Goal: Transaction & Acquisition: Book appointment/travel/reservation

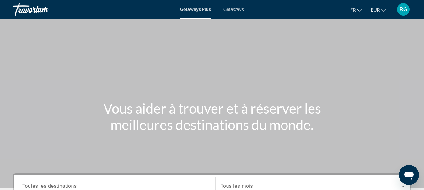
click at [237, 8] on span "Getaways" at bounding box center [233, 9] width 20 height 5
click at [189, 11] on span "Getaways Plus" at bounding box center [195, 9] width 30 height 5
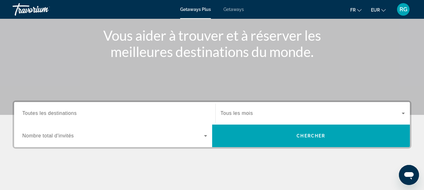
scroll to position [81, 0]
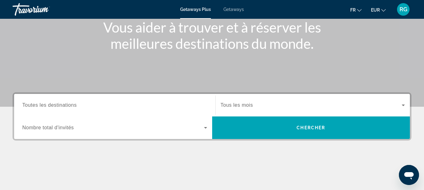
click at [62, 102] on input "Destination Toutes les destinations" at bounding box center [114, 106] width 185 height 8
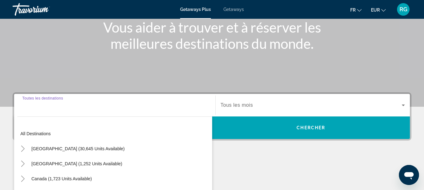
click at [74, 108] on div "Destination Toutes les destinations" at bounding box center [114, 106] width 185 height 18
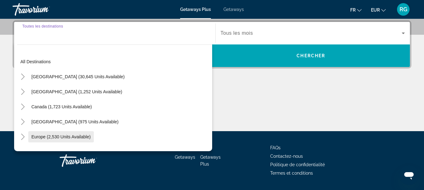
click at [54, 135] on span "Europe (2,530 units available)" at bounding box center [60, 137] width 59 height 5
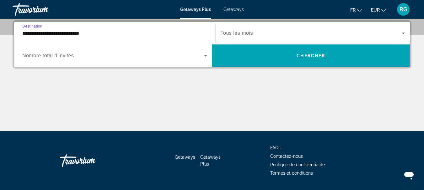
click at [57, 33] on input "**********" at bounding box center [114, 34] width 185 height 8
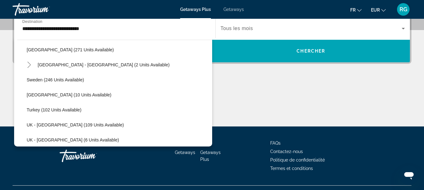
scroll to position [296, 0]
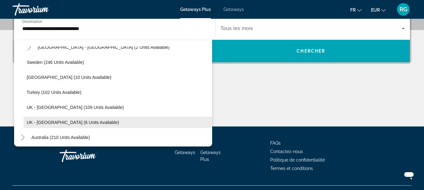
click at [68, 119] on span "Search widget" at bounding box center [118, 122] width 189 height 15
type input "**********"
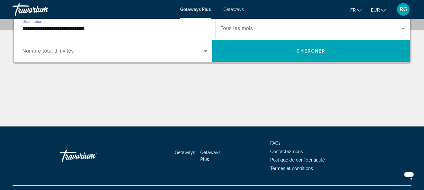
scroll to position [153, 0]
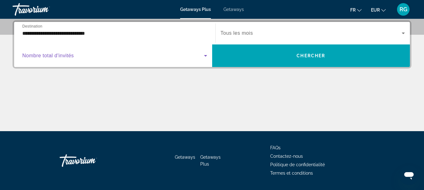
click at [49, 53] on span "Search widget" at bounding box center [113, 56] width 182 height 8
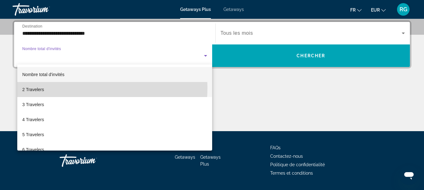
click at [64, 88] on mat-option "2 Travelers" at bounding box center [114, 89] width 195 height 15
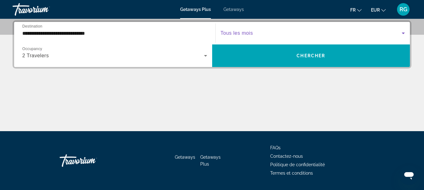
click at [331, 34] on span "Search widget" at bounding box center [311, 33] width 181 height 8
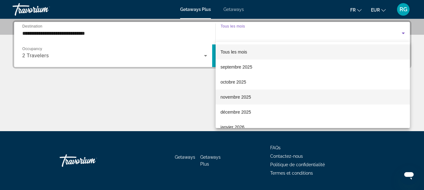
click at [271, 97] on mat-option "novembre 2025" at bounding box center [313, 97] width 195 height 15
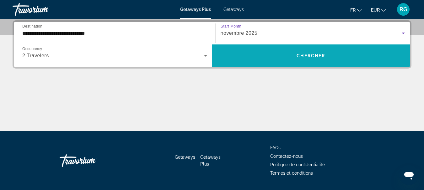
click at [309, 57] on span "Chercher" at bounding box center [311, 55] width 29 height 5
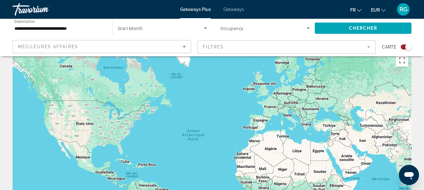
scroll to position [4, 0]
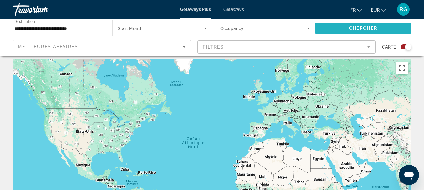
click at [371, 30] on span "Chercher" at bounding box center [363, 28] width 29 height 5
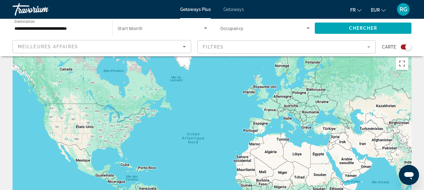
scroll to position [0, 0]
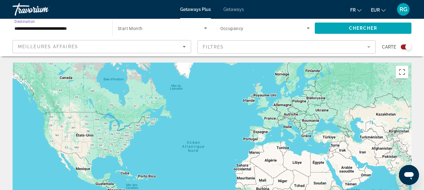
click at [50, 29] on input "**********" at bounding box center [59, 29] width 90 height 8
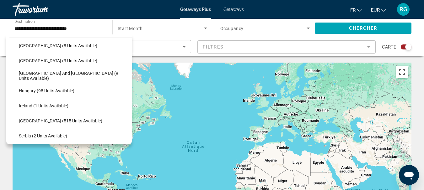
scroll to position [166, 0]
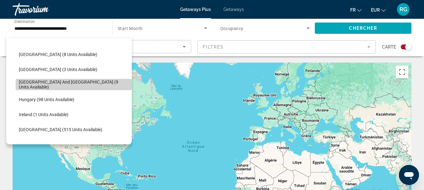
click at [90, 86] on span "[GEOGRAPHIC_DATA] and [GEOGRAPHIC_DATA] (9 units available)" at bounding box center [74, 85] width 110 height 10
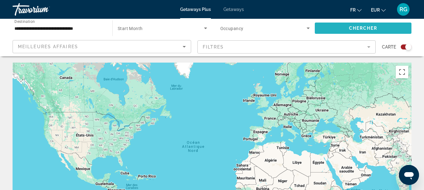
click at [336, 24] on span "Search widget" at bounding box center [363, 28] width 97 height 15
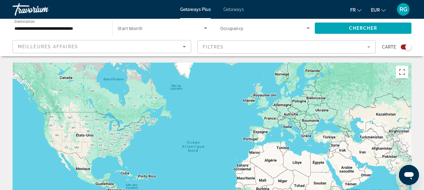
click at [110, 43] on div "Meilleures affaires" at bounding box center [100, 47] width 165 height 8
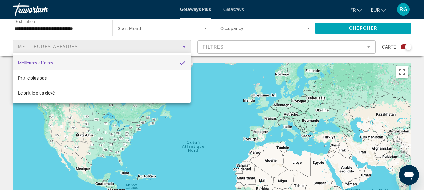
click at [159, 29] on div at bounding box center [212, 95] width 424 height 190
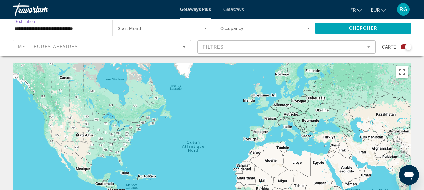
click at [89, 29] on input "**********" at bounding box center [59, 29] width 90 height 8
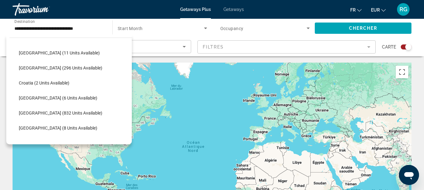
scroll to position [89, 0]
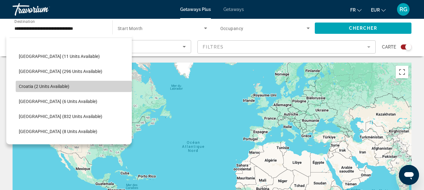
click at [90, 84] on span "Search widget" at bounding box center [74, 86] width 116 height 15
type input "**********"
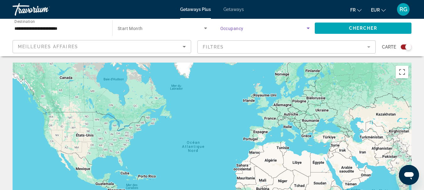
click at [308, 29] on icon "Search widget" at bounding box center [308, 29] width 3 height 2
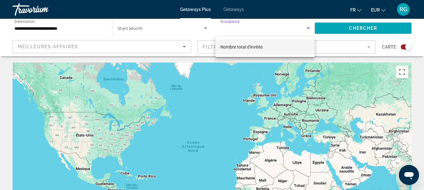
click at [308, 29] on div at bounding box center [212, 95] width 424 height 190
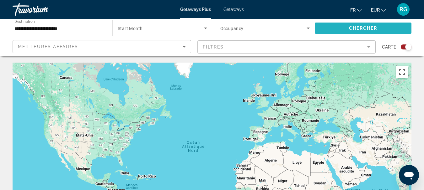
click at [351, 27] on span "Chercher" at bounding box center [363, 28] width 29 height 5
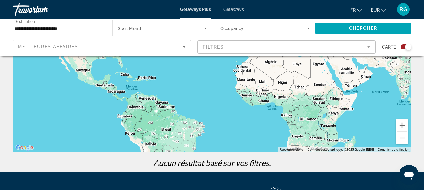
scroll to position [36, 0]
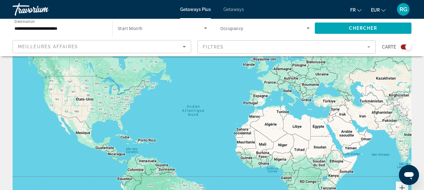
click at [228, 9] on span "Getaways" at bounding box center [233, 9] width 20 height 5
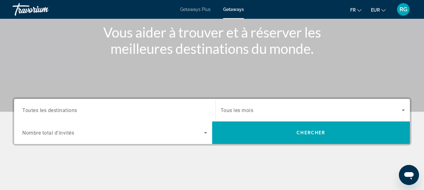
scroll to position [79, 0]
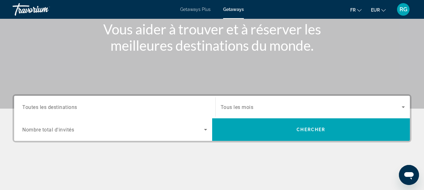
click at [87, 102] on div "Search widget" at bounding box center [114, 108] width 185 height 18
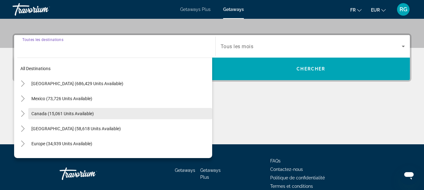
scroll to position [153, 0]
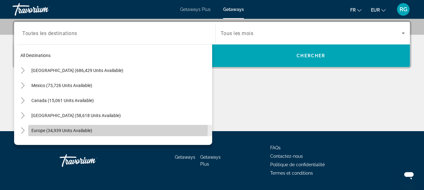
click at [49, 126] on span "Search widget" at bounding box center [120, 130] width 184 height 15
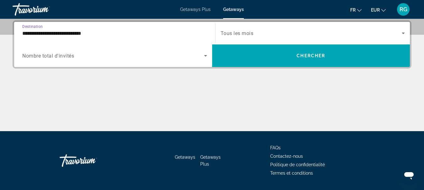
click at [90, 31] on input "**********" at bounding box center [114, 34] width 185 height 8
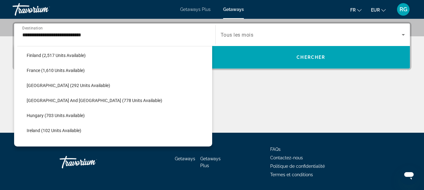
scroll to position [169, 0]
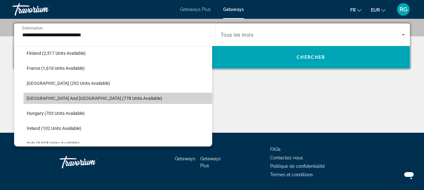
click at [122, 99] on span "Search widget" at bounding box center [118, 98] width 189 height 15
type input "**********"
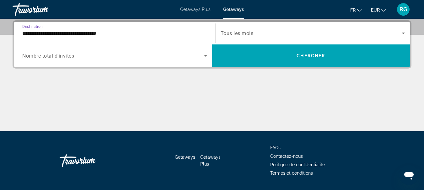
click at [179, 54] on span "Search widget" at bounding box center [113, 56] width 182 height 8
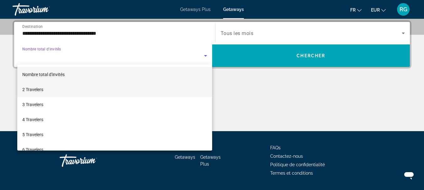
click at [138, 86] on mat-option "2 Travelers" at bounding box center [114, 89] width 195 height 15
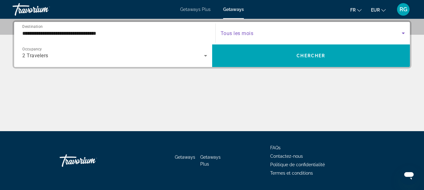
click at [282, 32] on span "Search widget" at bounding box center [311, 33] width 181 height 8
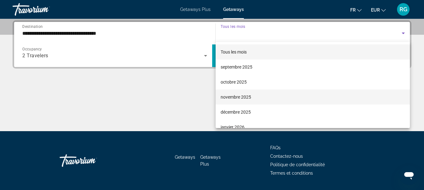
click at [259, 95] on mat-option "novembre 2025" at bounding box center [313, 97] width 195 height 15
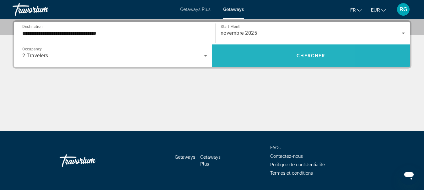
click at [263, 62] on span "Search widget" at bounding box center [311, 55] width 198 height 15
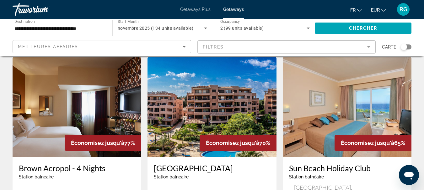
scroll to position [239, 0]
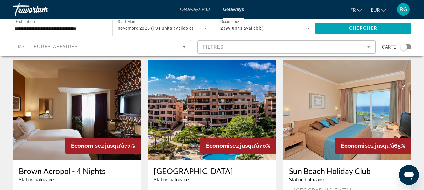
click at [361, 117] on img "Main content" at bounding box center [347, 110] width 129 height 100
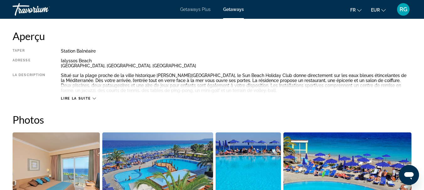
scroll to position [321, 0]
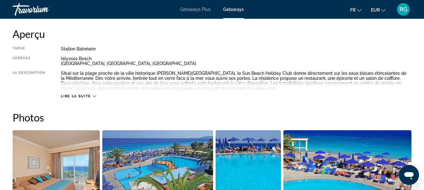
click at [94, 97] on icon "Main content" at bounding box center [94, 96] width 3 height 3
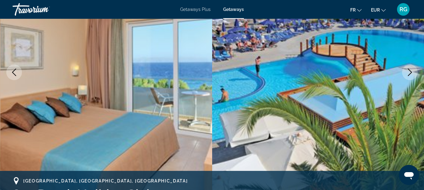
scroll to position [0, 0]
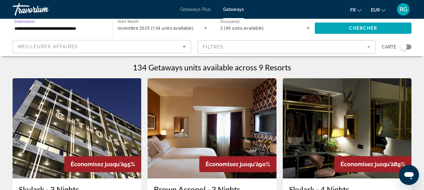
click at [80, 29] on input "**********" at bounding box center [59, 29] width 90 height 8
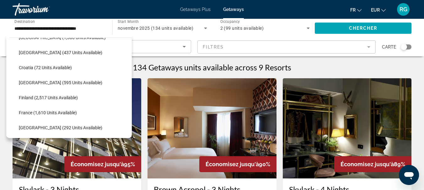
scroll to position [110, 0]
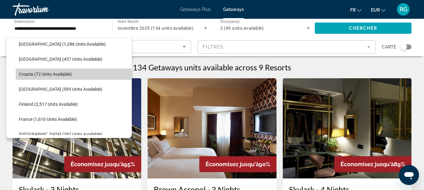
click at [75, 70] on span "Search widget" at bounding box center [74, 74] width 116 height 15
type input "**********"
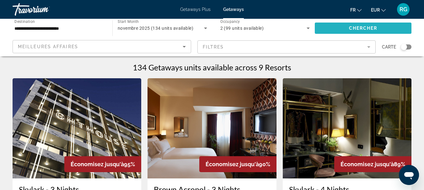
click at [343, 27] on span "Search widget" at bounding box center [363, 28] width 97 height 15
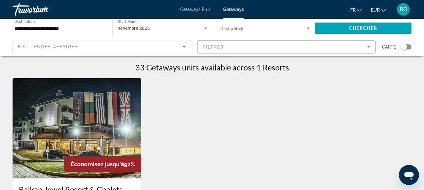
click at [65, 135] on img "Main content" at bounding box center [77, 128] width 129 height 100
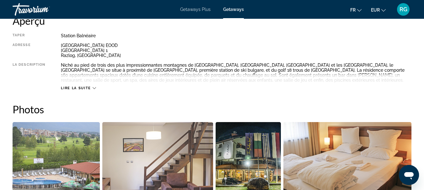
scroll to position [341, 0]
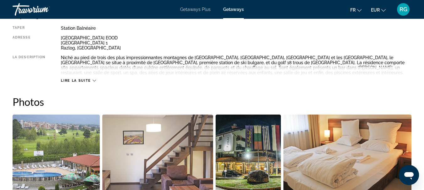
click at [93, 82] on icon "Main content" at bounding box center [94, 80] width 3 height 3
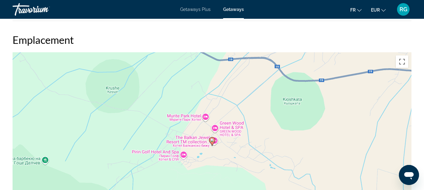
scroll to position [861, 0]
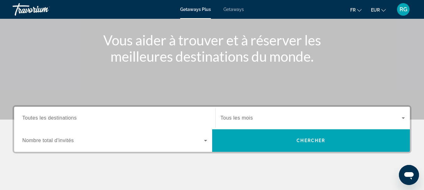
scroll to position [71, 0]
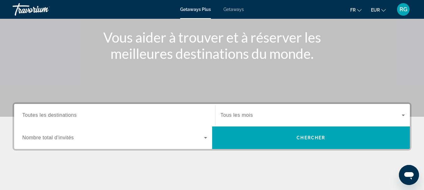
click at [69, 115] on span "Toutes les destinations" at bounding box center [49, 115] width 54 height 5
click at [69, 115] on input "Destination Toutes les destinations" at bounding box center [114, 116] width 185 height 8
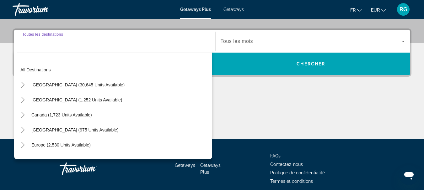
scroll to position [153, 0]
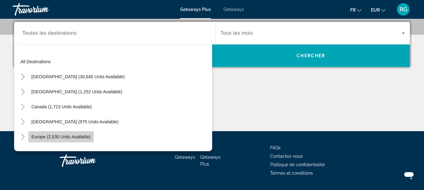
click at [64, 141] on span "Search widget" at bounding box center [61, 137] width 66 height 15
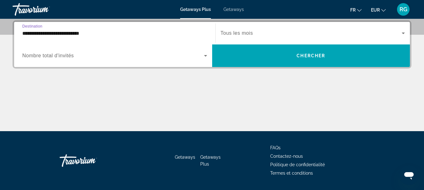
click at [94, 32] on input "**********" at bounding box center [114, 34] width 185 height 8
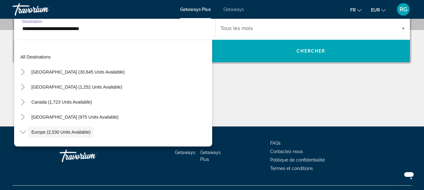
scroll to position [37, 0]
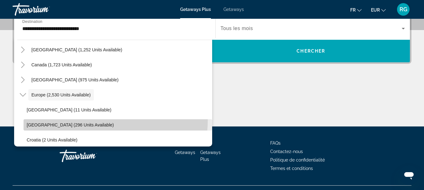
click at [98, 121] on span "Search widget" at bounding box center [118, 125] width 189 height 15
type input "**********"
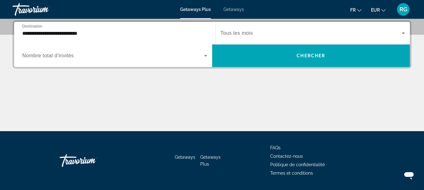
click at [227, 35] on span "Tous les mois" at bounding box center [237, 32] width 32 height 5
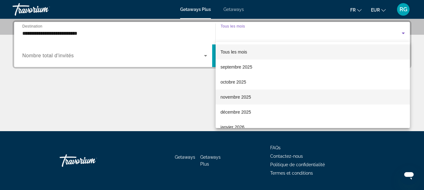
click at [238, 98] on span "novembre 2025" at bounding box center [236, 98] width 30 height 8
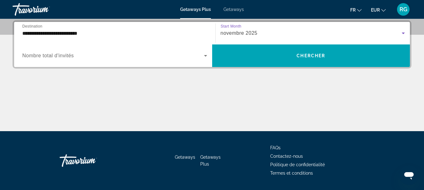
click at [131, 56] on span "Search widget" at bounding box center [113, 56] width 182 height 8
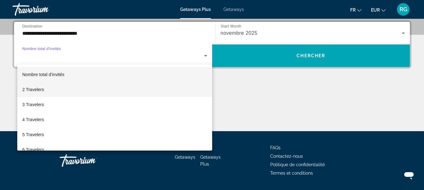
click at [101, 89] on mat-option "2 Travelers" at bounding box center [114, 89] width 195 height 15
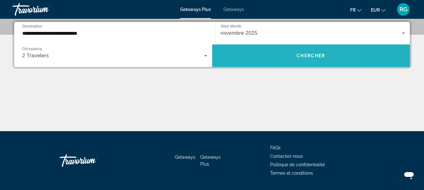
click at [304, 56] on span "Chercher" at bounding box center [311, 55] width 29 height 5
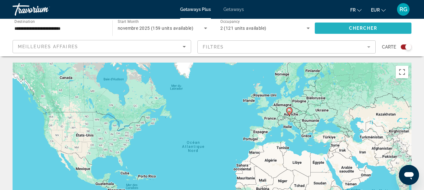
click at [385, 30] on span "Search widget" at bounding box center [363, 28] width 97 height 15
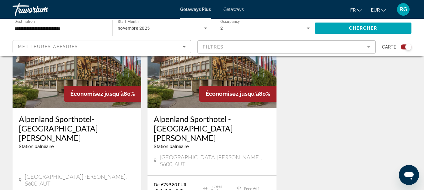
scroll to position [266, 0]
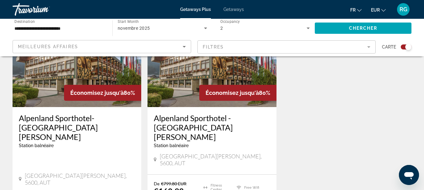
click at [185, 142] on div "Alpenland Sporthotel - [GEOGRAPHIC_DATA] balnéaire - Ceci est une station d'adu…" at bounding box center [212, 134] width 116 height 40
click at [42, 115] on h3 "Alpenland Sporthotel-[GEOGRAPHIC_DATA][PERSON_NAME]" at bounding box center [77, 128] width 116 height 28
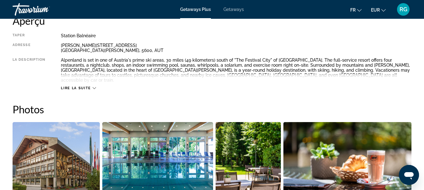
scroll to position [337, 0]
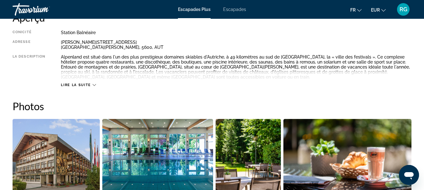
click at [94, 86] on icon "Contenu principal" at bounding box center [94, 85] width 3 height 2
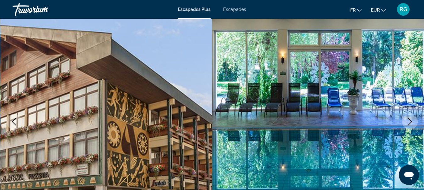
scroll to position [0, 0]
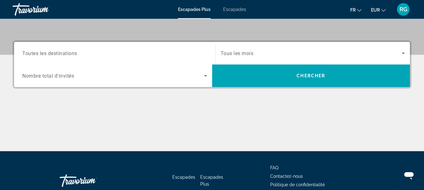
scroll to position [134, 0]
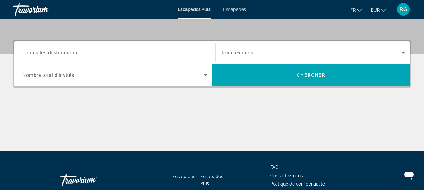
click at [50, 52] on span "Toutes les destinations" at bounding box center [49, 53] width 55 height 6
click at [50, 52] on input "Destination Toutes les destinations" at bounding box center [114, 53] width 185 height 8
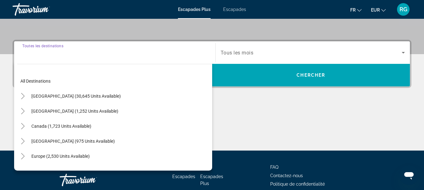
scroll to position [153, 0]
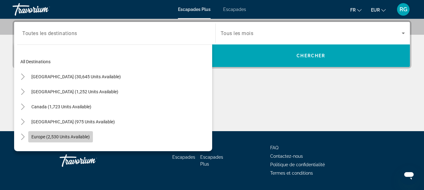
click at [38, 137] on span "Europe (2,530 units available)" at bounding box center [60, 137] width 58 height 5
type input "**********"
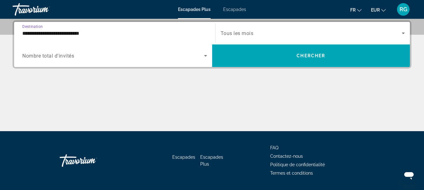
click at [105, 54] on span "Search widget" at bounding box center [113, 56] width 182 height 8
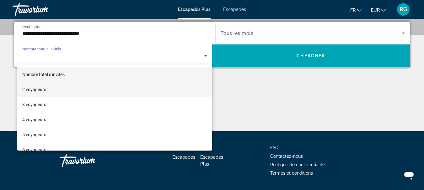
click at [75, 88] on mat-option "2 voyageurs" at bounding box center [114, 89] width 195 height 15
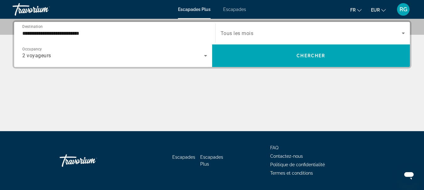
click at [247, 36] on span "Tous les mois" at bounding box center [237, 33] width 33 height 6
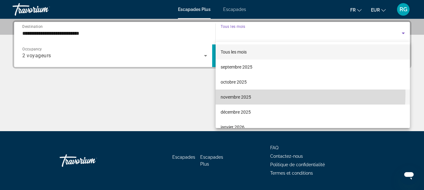
click at [243, 94] on span "novembre 2025" at bounding box center [236, 98] width 30 height 8
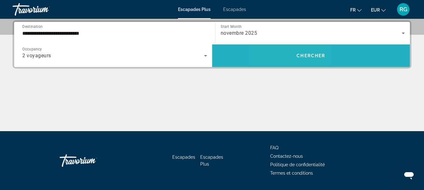
click at [290, 59] on span "Search widget" at bounding box center [311, 55] width 198 height 15
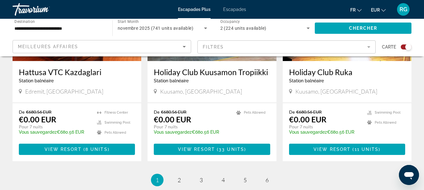
scroll to position [986, 0]
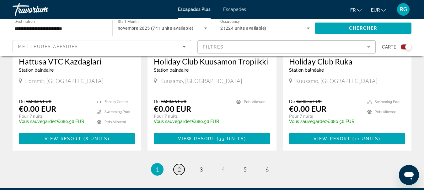
click at [180, 166] on span "2" at bounding box center [179, 169] width 3 height 7
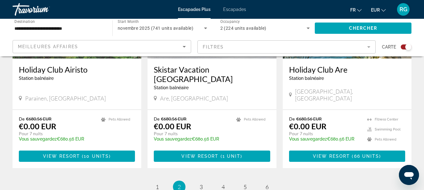
scroll to position [1002, 0]
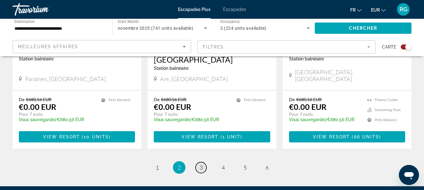
click at [199, 163] on link "page 3" at bounding box center [200, 168] width 11 height 11
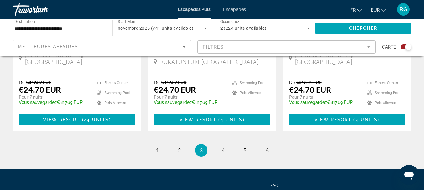
scroll to position [1038, 0]
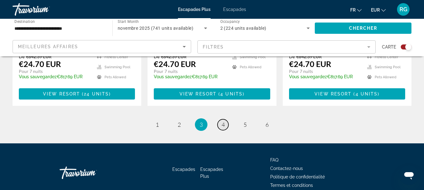
click at [223, 121] on span "4" at bounding box center [223, 124] width 3 height 7
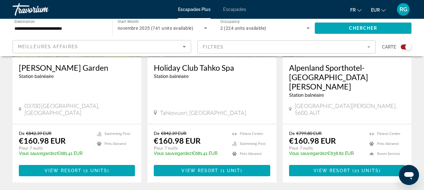
scroll to position [1003, 0]
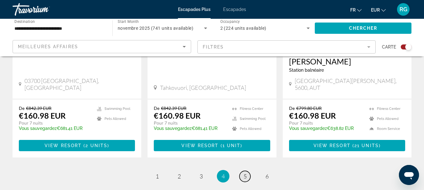
click at [244, 173] on span "5" at bounding box center [245, 176] width 3 height 7
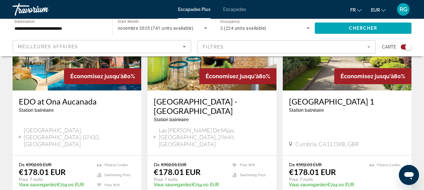
scroll to position [1058, 0]
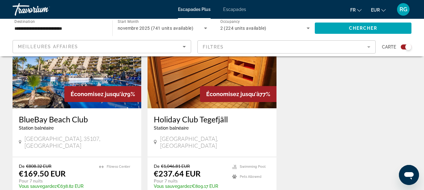
scroll to position [985, 0]
